Goal: Navigation & Orientation: Go to known website

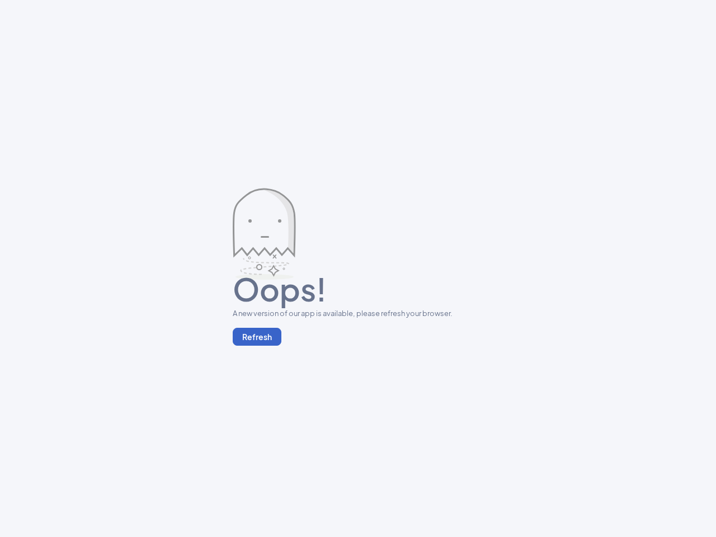
click at [257, 337] on button "Refresh" at bounding box center [257, 337] width 49 height 18
